Goal: Task Accomplishment & Management: Manage account settings

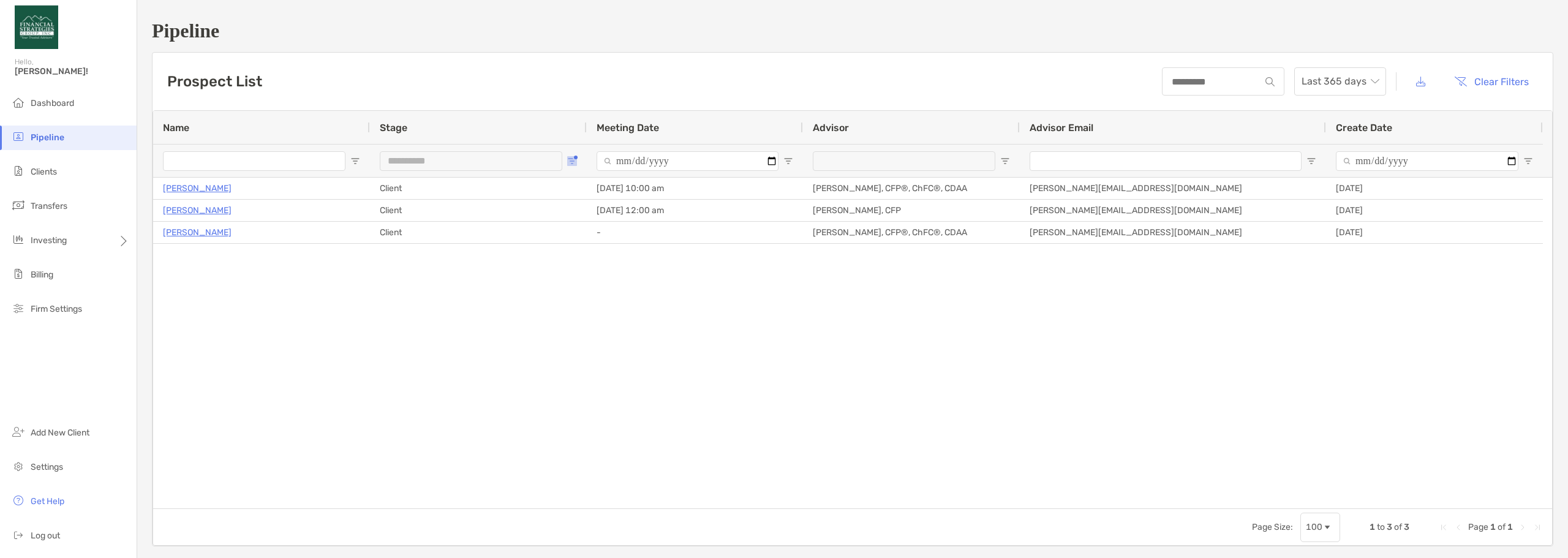
click at [567, 159] on span "Open Filter Menu" at bounding box center [572, 161] width 9 height 9
type input "**********"
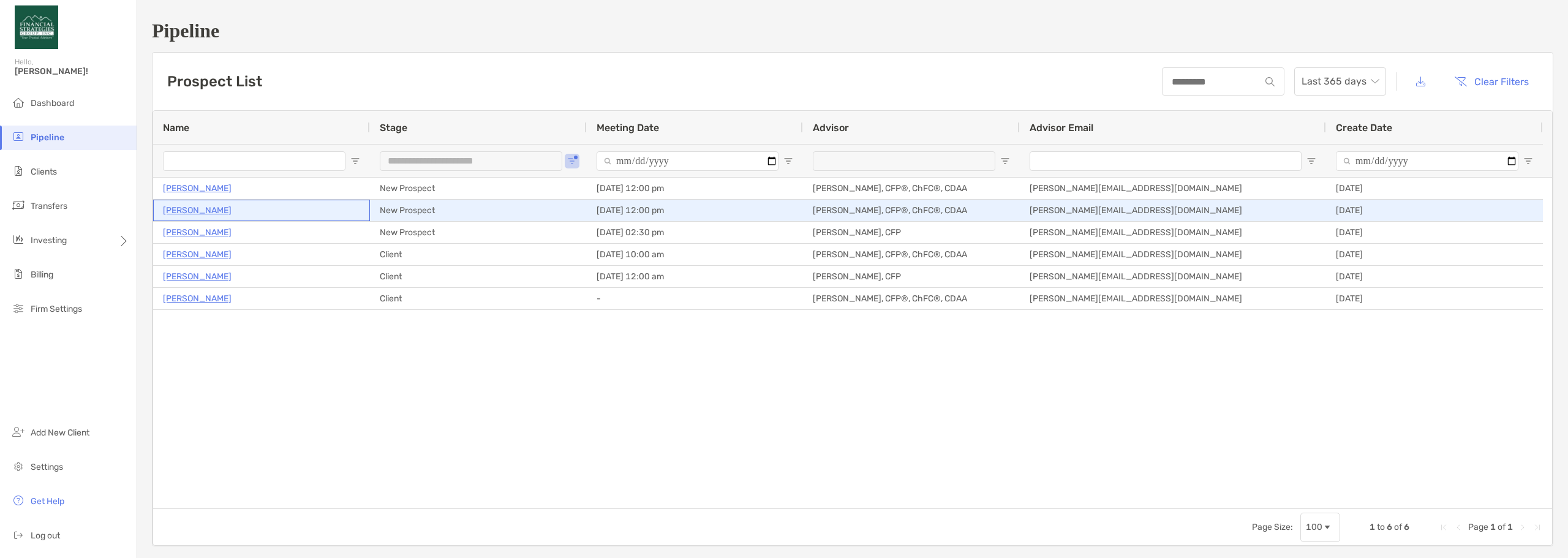
click at [226, 210] on p "[PERSON_NAME]" at bounding box center [197, 210] width 68 height 15
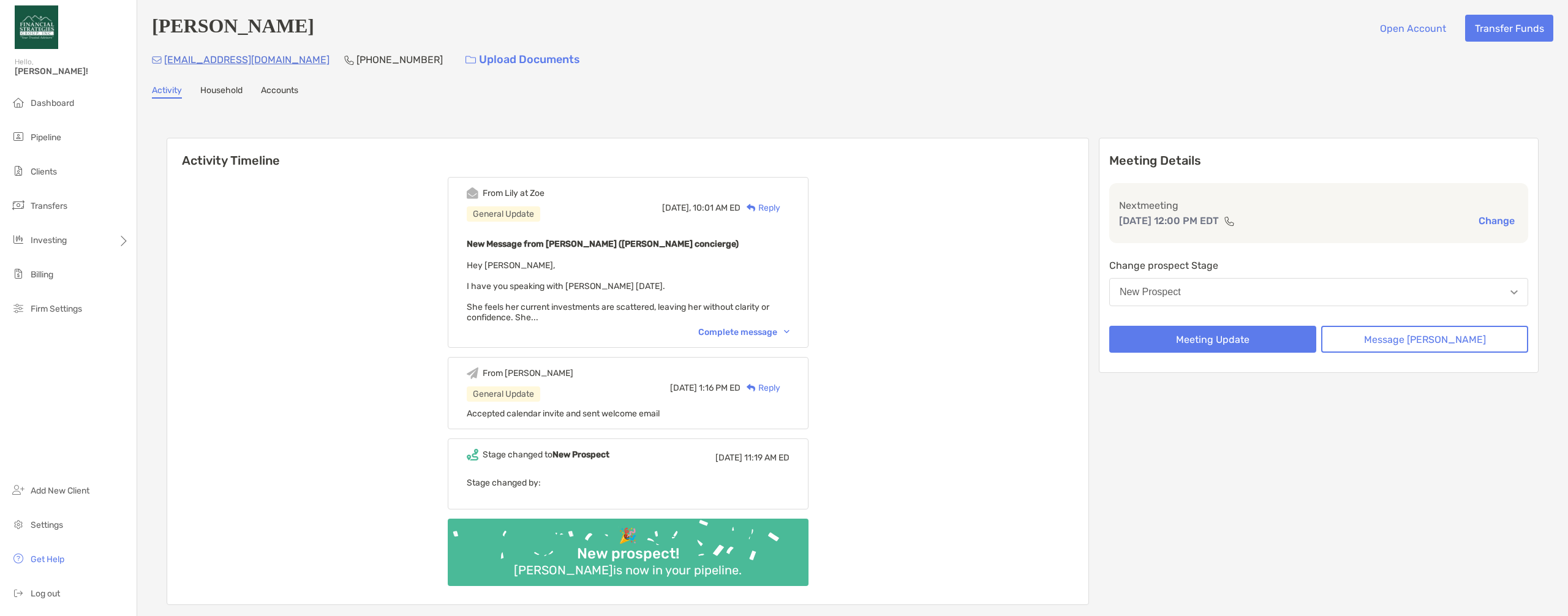
click at [731, 333] on div "Complete message" at bounding box center [743, 332] width 91 height 10
